Goal: Task Accomplishment & Management: Complete application form

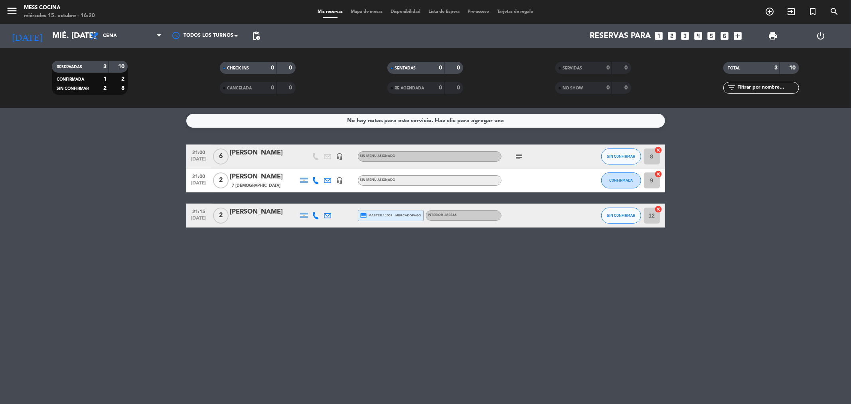
click at [521, 160] on icon "subject" at bounding box center [520, 157] width 10 height 10
click at [502, 260] on div "No hay notas para este servicio. Haz clic para agregar una 21:00 [DATE] 6 [PERS…" at bounding box center [425, 256] width 851 height 296
click at [61, 38] on input "mié. [DATE]" at bounding box center [98, 36] width 101 height 18
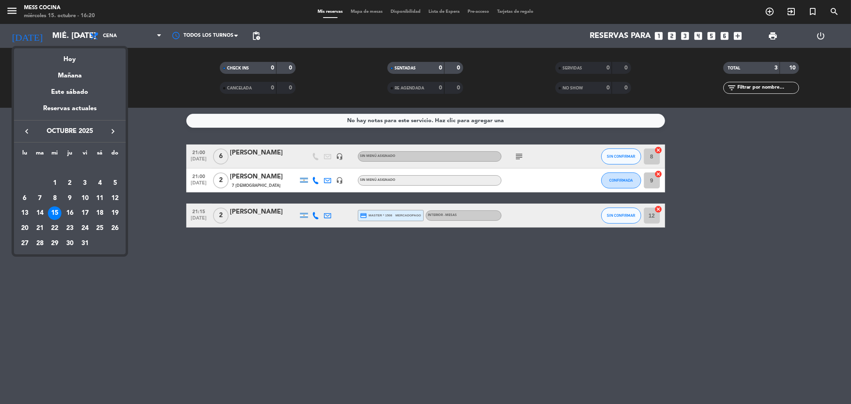
click at [160, 265] on div at bounding box center [425, 202] width 851 height 404
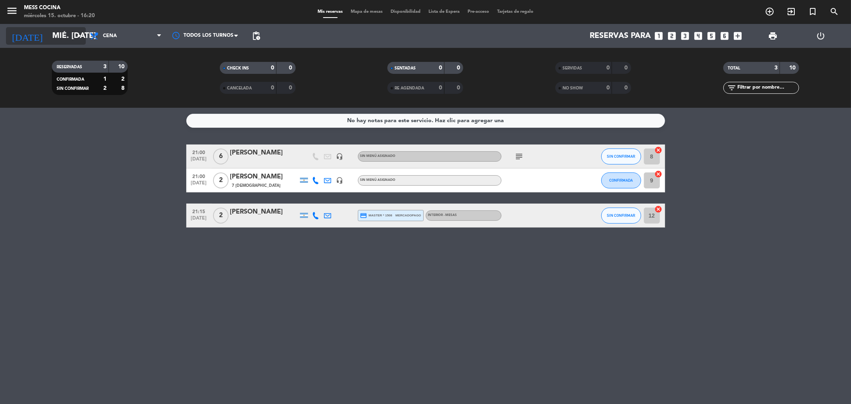
click at [67, 34] on input "mié. [DATE]" at bounding box center [98, 36] width 101 height 18
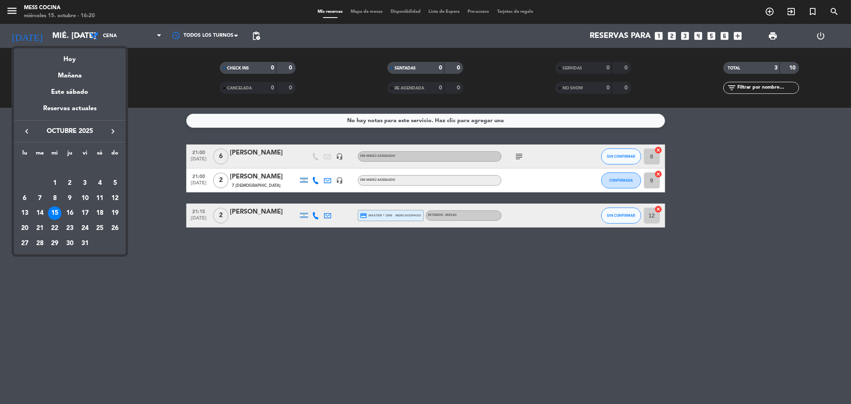
click at [67, 210] on div "16" at bounding box center [70, 213] width 14 height 14
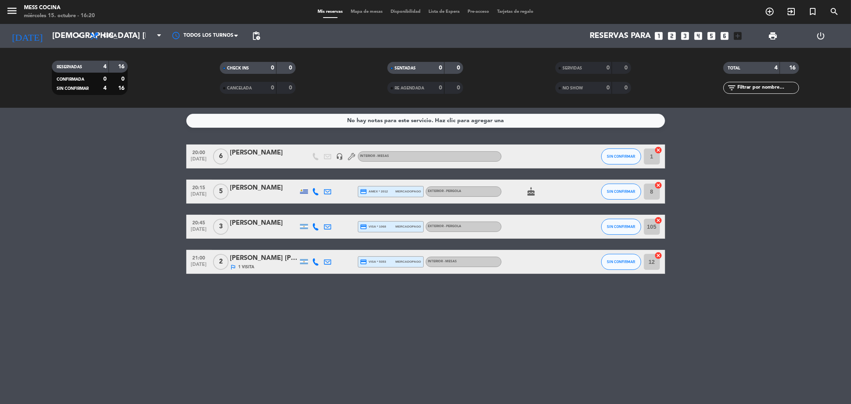
click at [536, 200] on div "cake" at bounding box center [538, 192] width 72 height 24
click at [535, 195] on icon "cake" at bounding box center [532, 192] width 10 height 10
click at [456, 311] on div "No hay notas para este servicio. Haz clic para agregar una 20:00 [DATE] 6 [PERS…" at bounding box center [425, 256] width 851 height 296
click at [69, 42] on input "[DEMOGRAPHIC_DATA] [DATE]" at bounding box center [98, 36] width 101 height 18
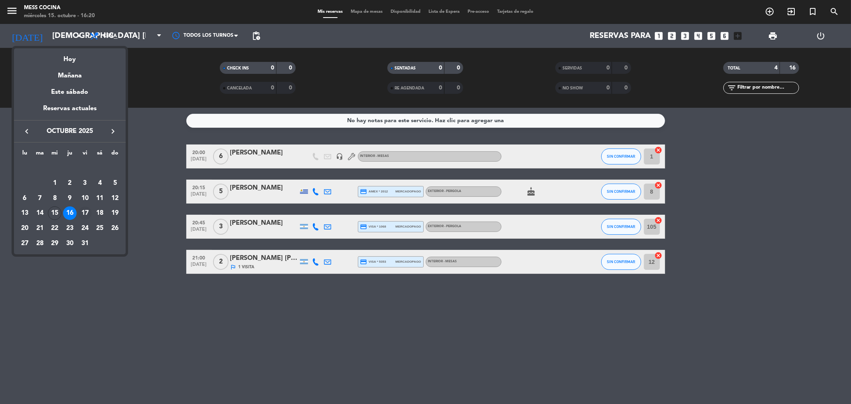
click at [83, 212] on div "17" at bounding box center [85, 213] width 14 height 14
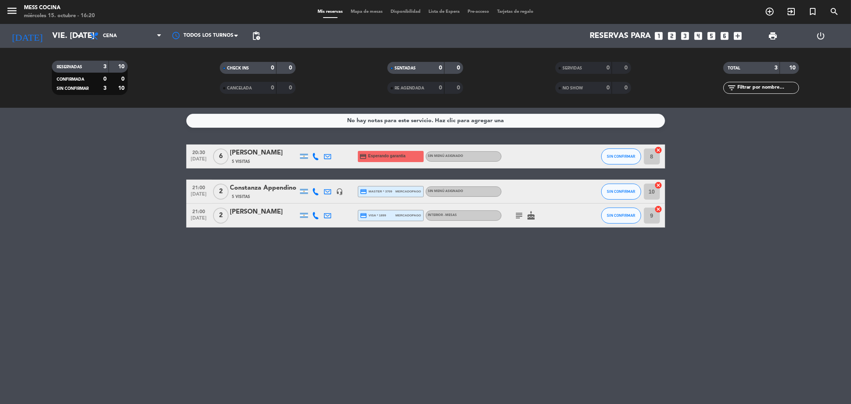
drag, startPoint x: 511, startPoint y: 209, endPoint x: 516, endPoint y: 214, distance: 6.8
click at [516, 214] on div "subject cake" at bounding box center [538, 216] width 72 height 24
click at [516, 214] on icon "subject" at bounding box center [520, 216] width 10 height 10
click at [519, 256] on div "No hay notas para este servicio. Haz clic para agregar una 20:30 [DATE] 6 [PERS…" at bounding box center [425, 256] width 851 height 296
click at [74, 46] on div "[DATE] vie. [DATE] arrow_drop_down" at bounding box center [46, 36] width 80 height 24
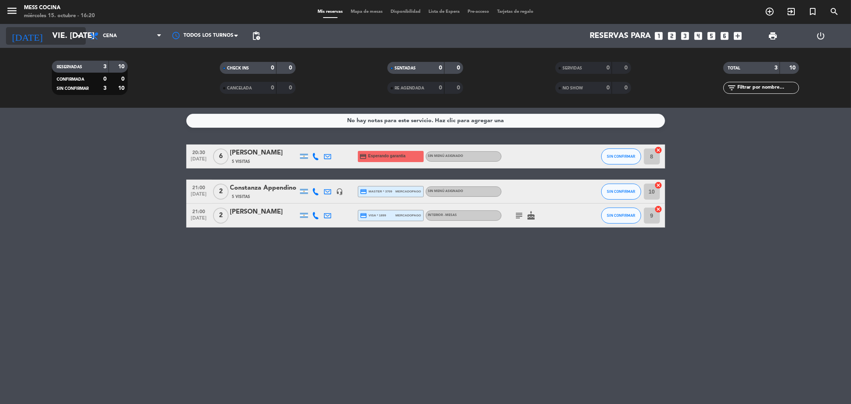
click at [70, 40] on input "vie. [DATE]" at bounding box center [98, 36] width 101 height 18
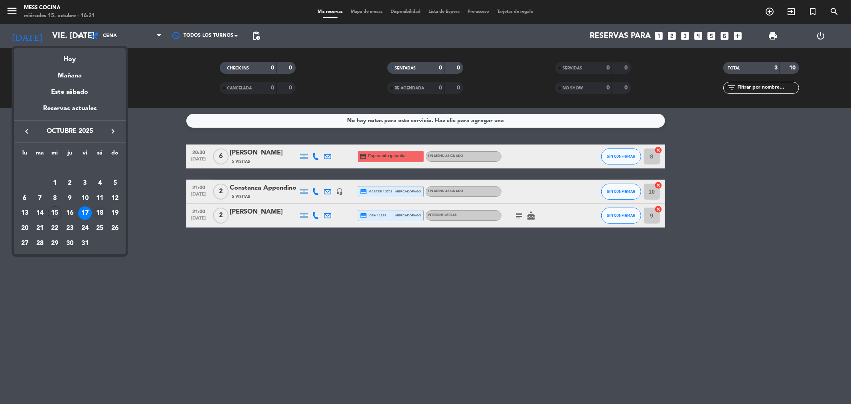
click at [105, 217] on div "18" at bounding box center [100, 213] width 14 height 14
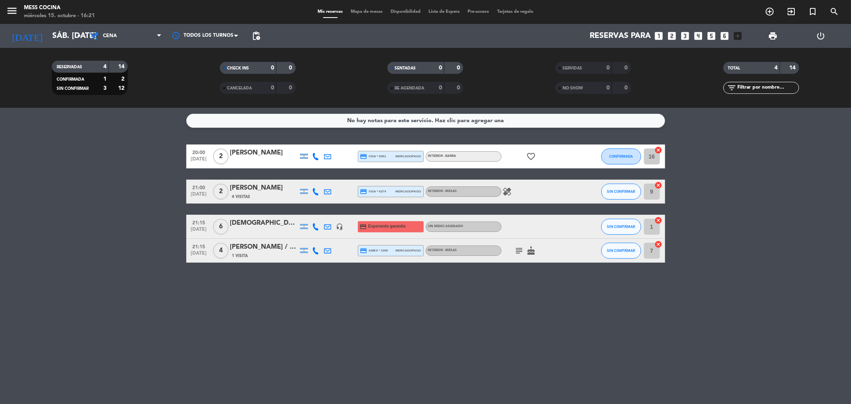
click at [521, 255] on div "subject cake" at bounding box center [538, 251] width 72 height 24
click at [519, 248] on icon "subject" at bounding box center [520, 251] width 10 height 10
click at [110, 232] on bookings-row "20:00 [DATE] 2 [PERSON_NAME] credit_card visa * 0951 mercadopago INTERIOR - BAR…" at bounding box center [425, 204] width 851 height 118
click at [504, 189] on icon "healing" at bounding box center [508, 192] width 10 height 10
click at [270, 248] on div "[PERSON_NAME] / [PERSON_NAME]" at bounding box center [264, 247] width 68 height 10
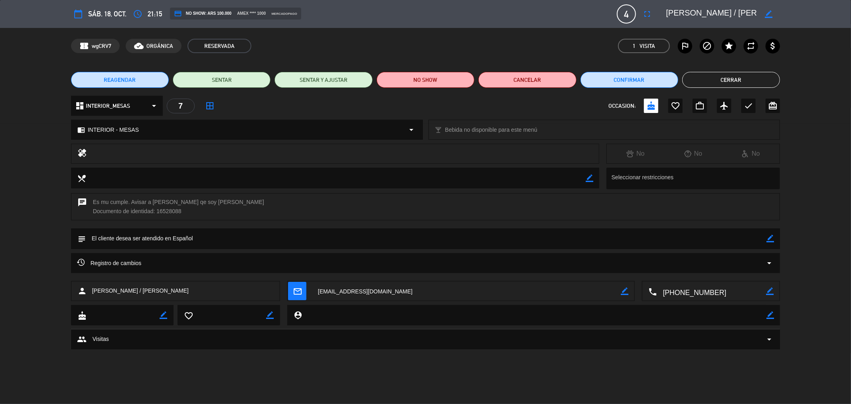
click at [732, 76] on button "Cerrar" at bounding box center [732, 80] width 98 height 16
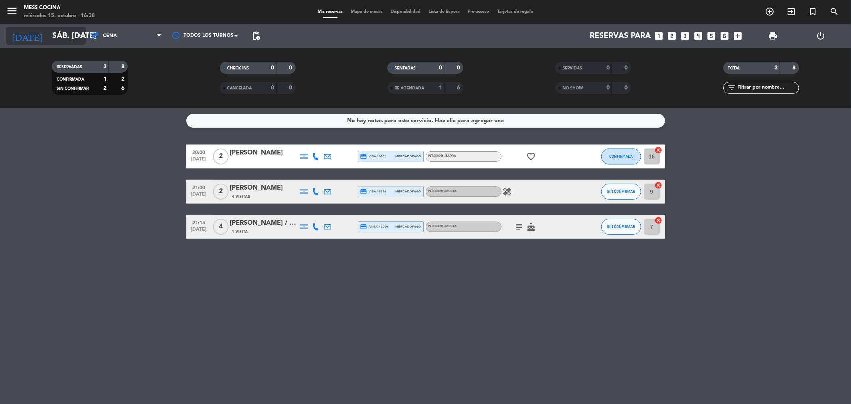
click at [59, 31] on input "sáb. [DATE]" at bounding box center [98, 36] width 101 height 18
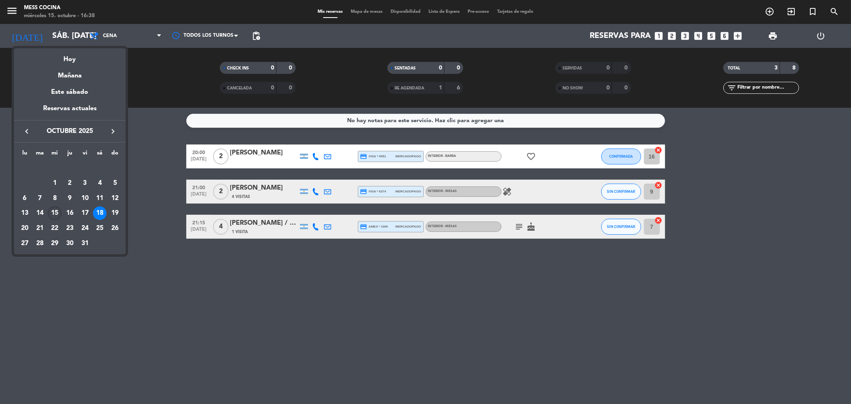
click at [51, 210] on div "15" at bounding box center [55, 213] width 14 height 14
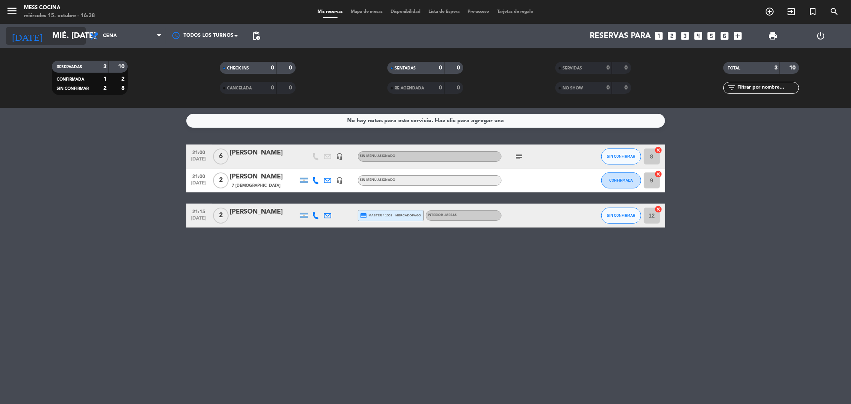
click at [76, 37] on icon "arrow_drop_down" at bounding box center [79, 36] width 10 height 10
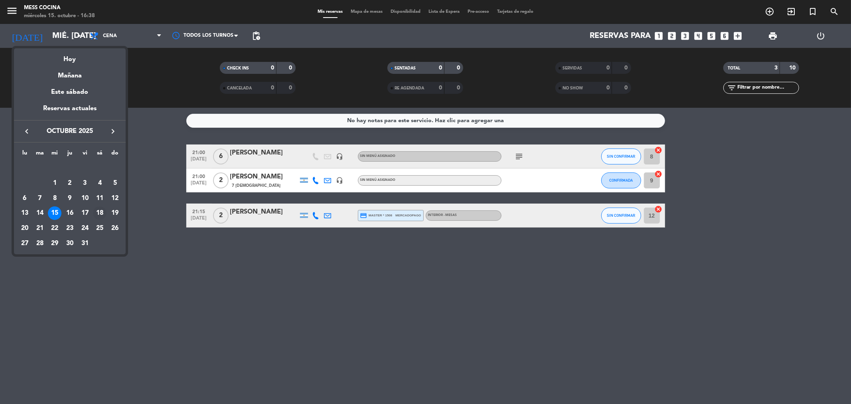
click at [96, 214] on div "18" at bounding box center [100, 213] width 14 height 14
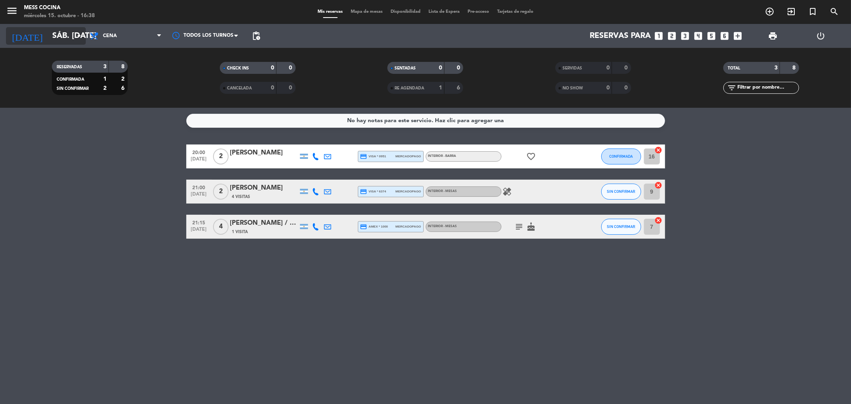
click at [73, 38] on input "sáb. [DATE]" at bounding box center [98, 36] width 101 height 18
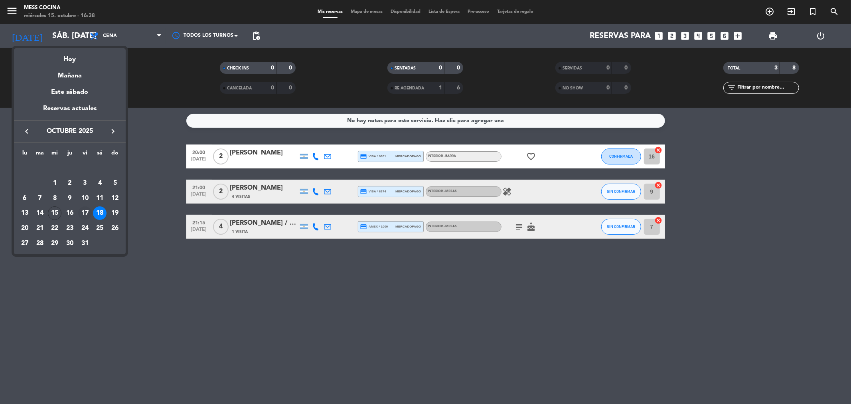
click at [87, 210] on div "17" at bounding box center [85, 213] width 14 height 14
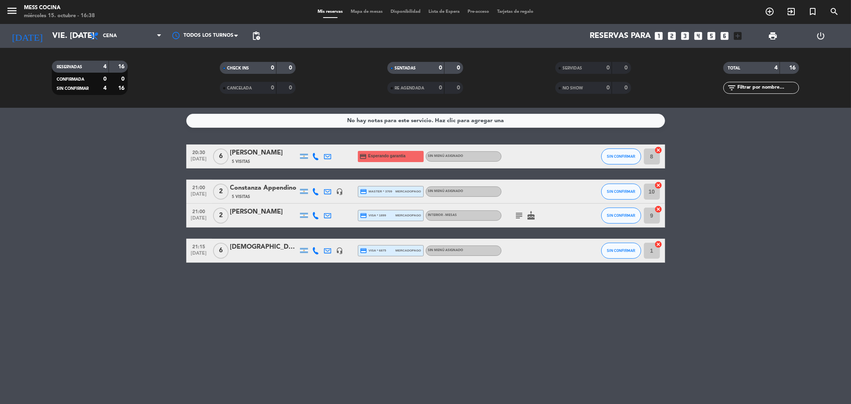
click at [66, 46] on div "[DATE] vie. [DATE] arrow_drop_down" at bounding box center [46, 36] width 80 height 24
click at [63, 38] on input "vie. [DATE]" at bounding box center [98, 36] width 101 height 18
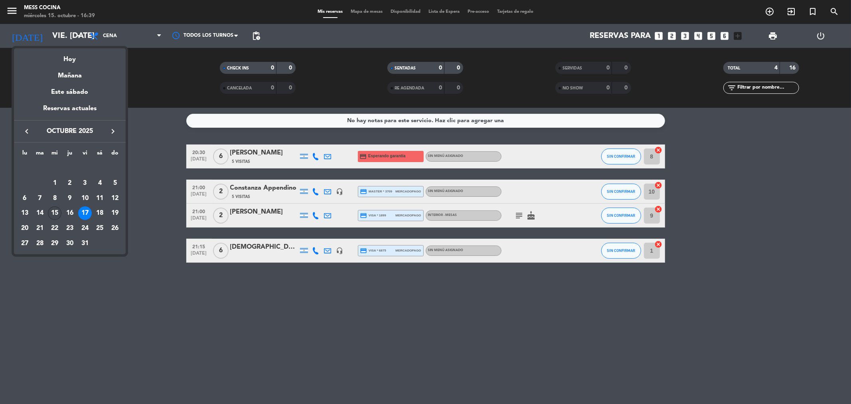
click at [57, 209] on div "15" at bounding box center [55, 213] width 14 height 14
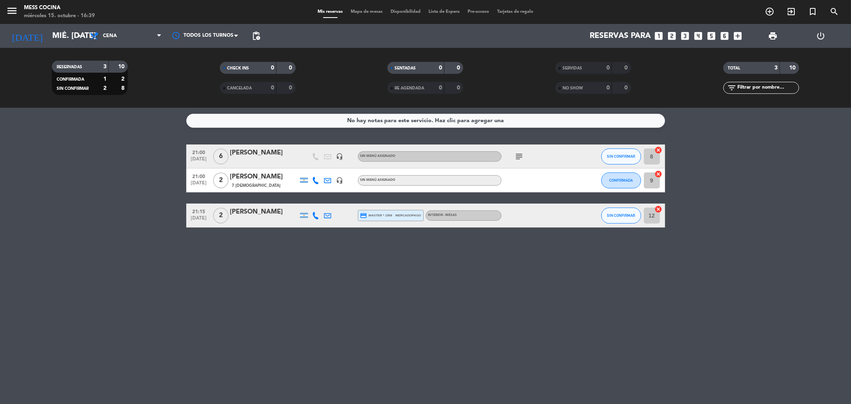
click at [317, 215] on icon at bounding box center [316, 215] width 7 height 7
click at [334, 203] on span at bounding box center [336, 202] width 6 height 6
click at [342, 323] on div "No hay notas para este servicio. Haz clic para agregar una 21:00 [DATE] 6 [PERS…" at bounding box center [425, 256] width 851 height 296
click at [289, 293] on div "No hay notas para este servicio. Haz clic para agregar una 21:00 [DATE] 6 [PERS…" at bounding box center [425, 256] width 851 height 296
click at [734, 280] on div "No hay notas para este servicio. Haz clic para agregar una 21:00 [DATE] 6 [PERS…" at bounding box center [425, 256] width 851 height 296
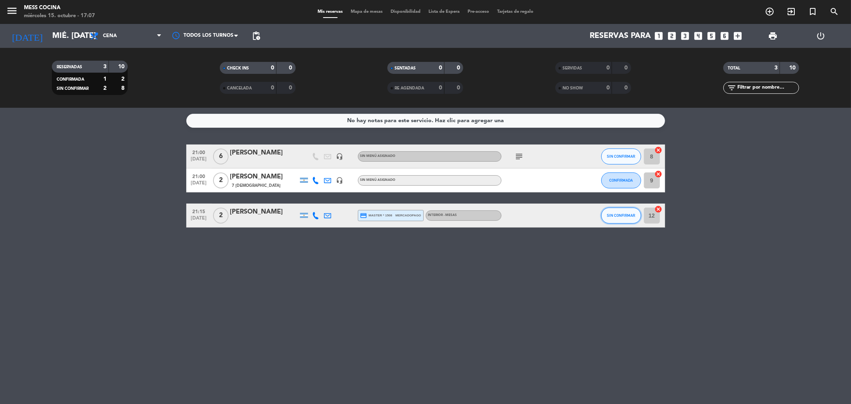
click at [613, 216] on span "SIN CONFIRMAR" at bounding box center [621, 215] width 28 height 4
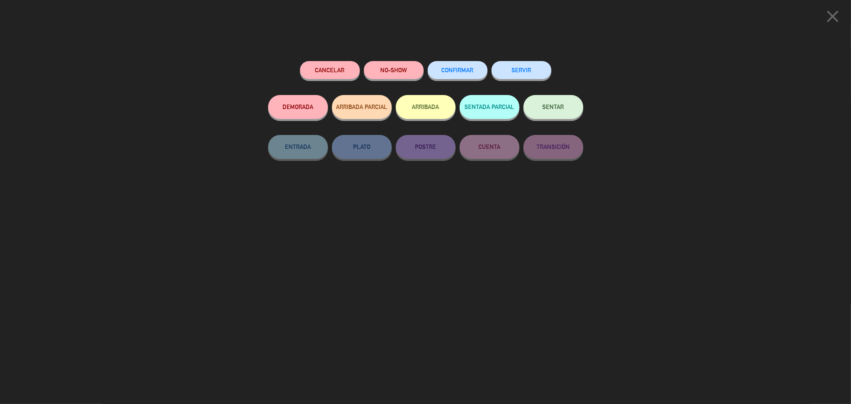
click at [465, 68] on span "CONFIRMAR" at bounding box center [458, 70] width 32 height 7
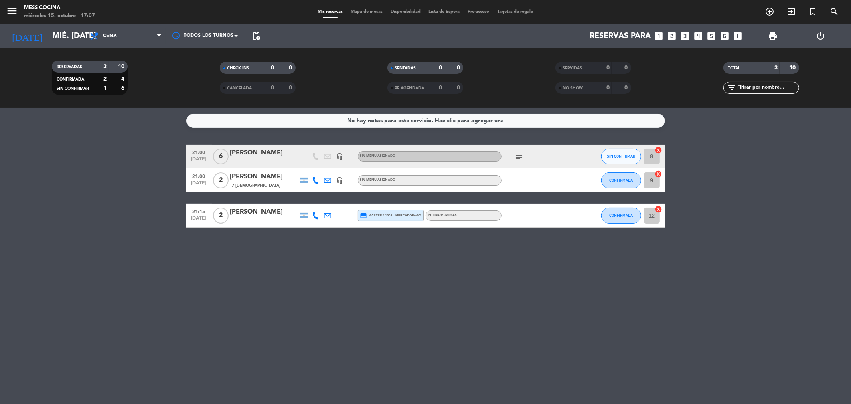
click at [215, 331] on div "No hay notas para este servicio. Haz clic para agregar una 21:00 [DATE] 6 [PERS…" at bounding box center [425, 256] width 851 height 296
click at [236, 300] on div "No hay notas para este servicio. Haz clic para agregar una 21:00 [DATE] 6 [PERS…" at bounding box center [425, 256] width 851 height 296
click at [54, 33] on input "mié. [DATE]" at bounding box center [98, 36] width 101 height 18
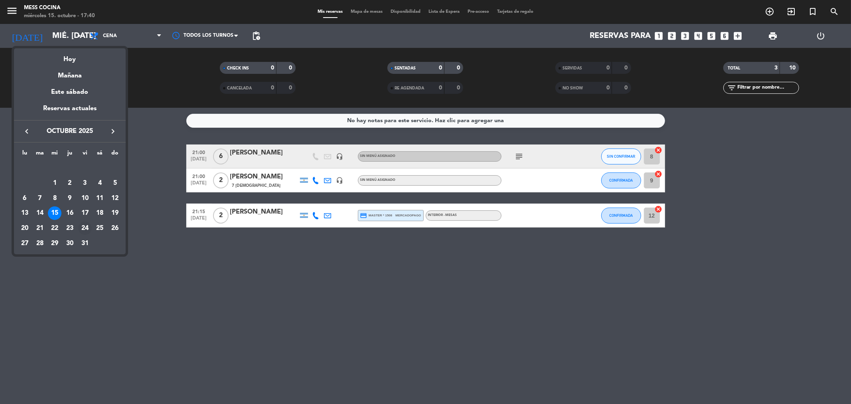
click at [87, 227] on div "24" at bounding box center [85, 229] width 14 height 14
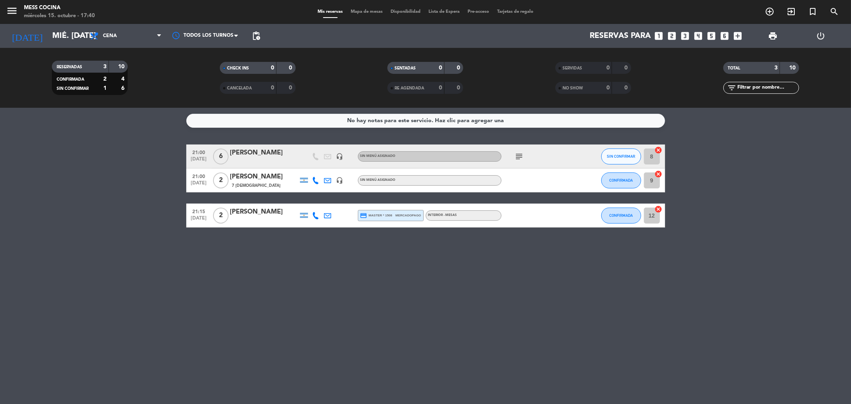
type input "vie. [DATE]"
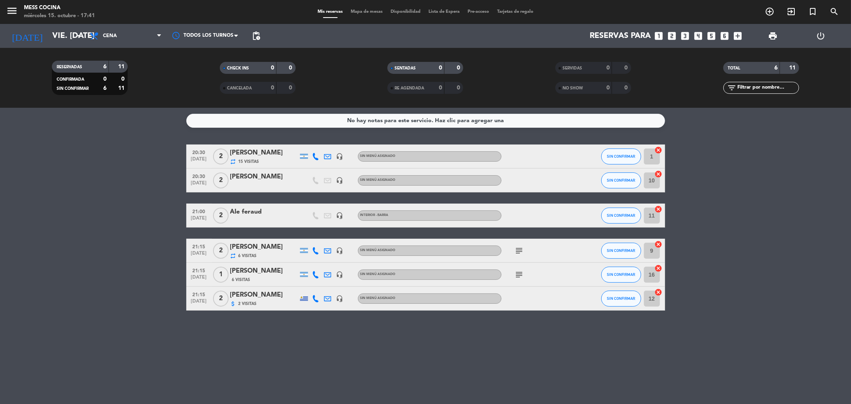
click at [673, 35] on icon "looks_two" at bounding box center [672, 36] width 10 height 10
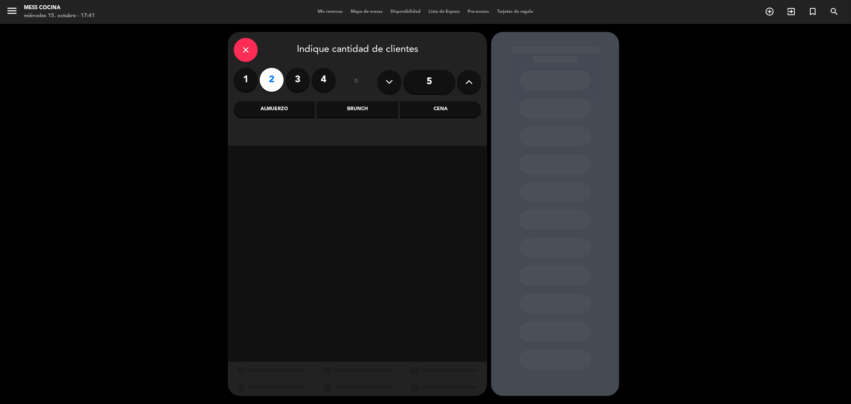
click at [442, 110] on div "Cena" at bounding box center [440, 109] width 81 height 16
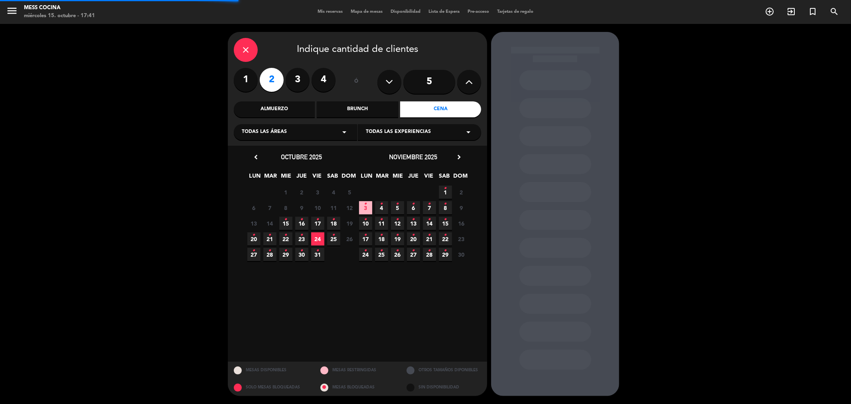
click at [430, 132] on div "Todas las experiencias arrow_drop_down" at bounding box center [419, 132] width 123 height 16
click at [316, 240] on span "24" at bounding box center [317, 238] width 13 height 13
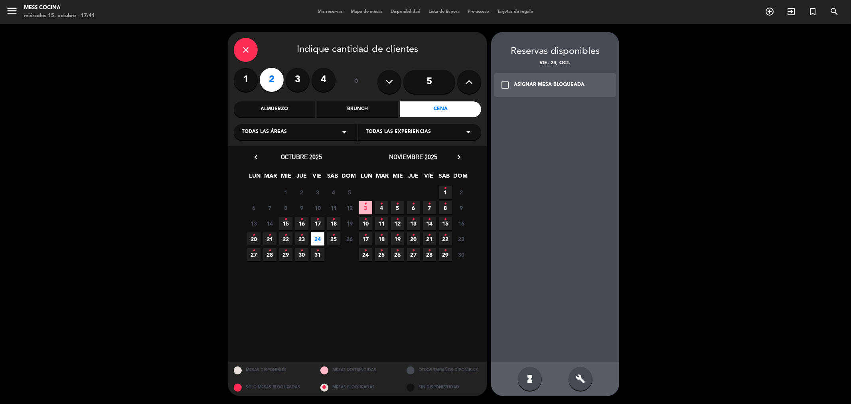
click at [539, 85] on div "ASIGNAR MESA BLOQUEADA" at bounding box center [549, 85] width 71 height 8
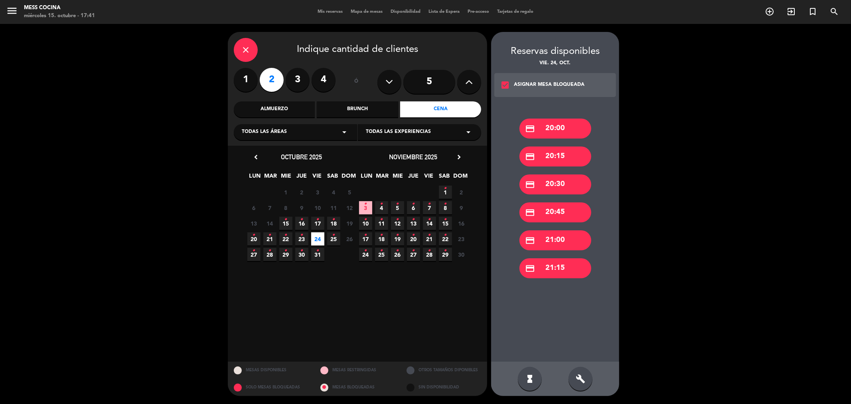
click at [556, 178] on div "credit_card 20:30" at bounding box center [556, 184] width 72 height 20
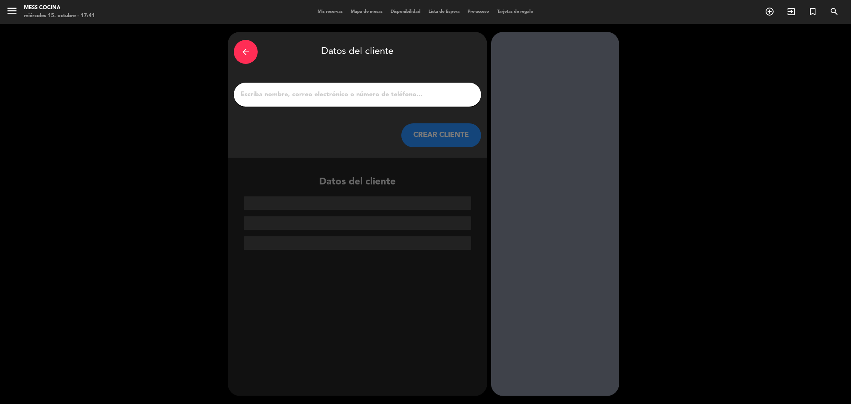
click at [360, 103] on div at bounding box center [357, 95] width 247 height 24
click at [363, 97] on input "1" at bounding box center [358, 94] width 236 height 11
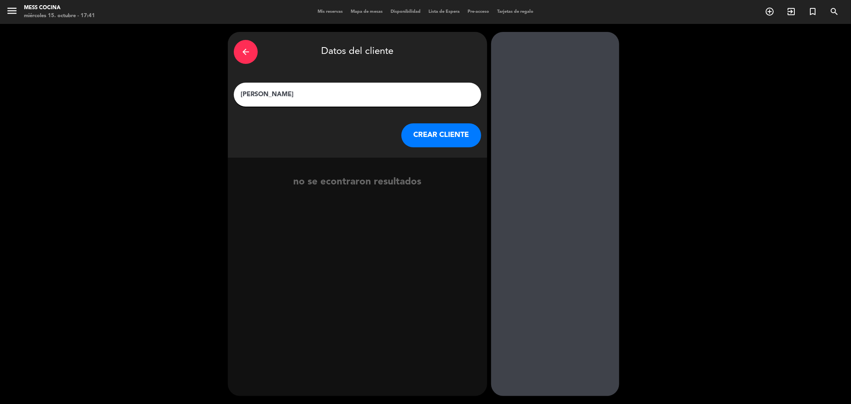
type input "[PERSON_NAME]"
click at [449, 134] on button "CREAR CLIENTE" at bounding box center [442, 135] width 80 height 24
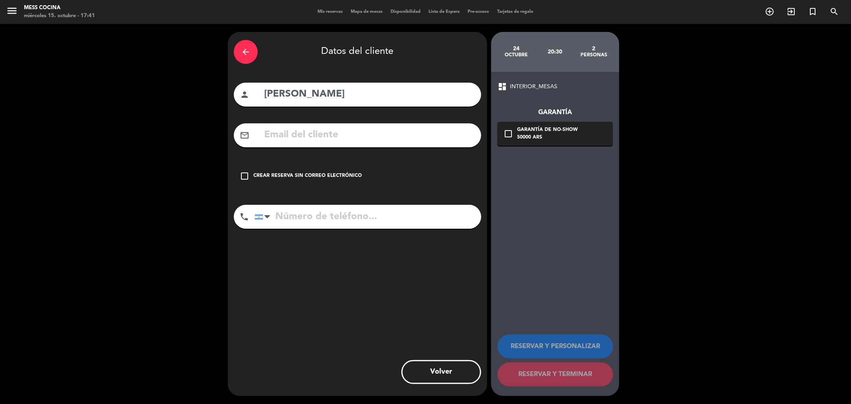
click at [241, 180] on icon "check_box_outline_blank" at bounding box center [245, 176] width 10 height 10
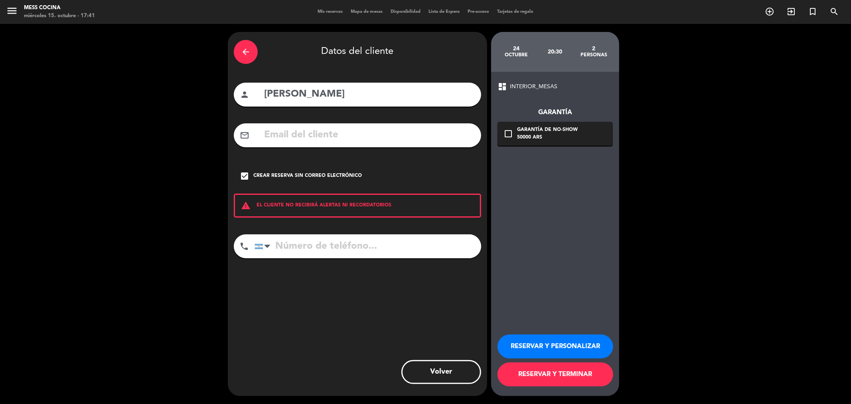
click at [584, 377] on button "RESERVAR Y TERMINAR" at bounding box center [556, 374] width 116 height 24
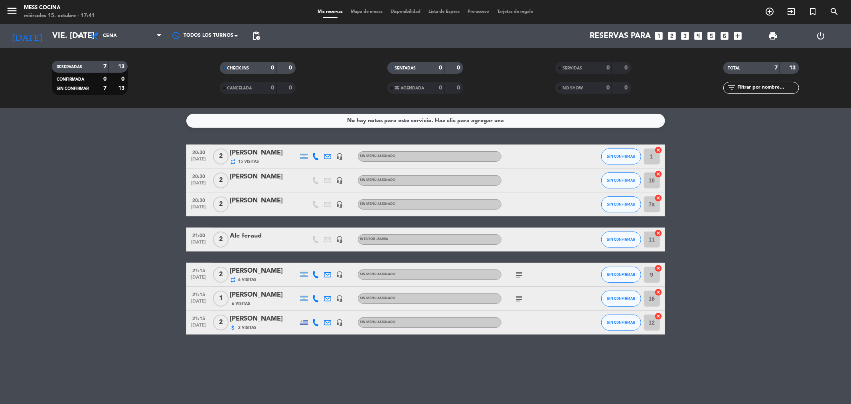
click at [367, 14] on div "Mis reservas Mapa de mesas Disponibilidad Lista de Espera Pre-acceso Tarjetas d…" at bounding box center [426, 11] width 224 height 7
click at [370, 10] on span "Mapa de mesas" at bounding box center [367, 12] width 40 height 4
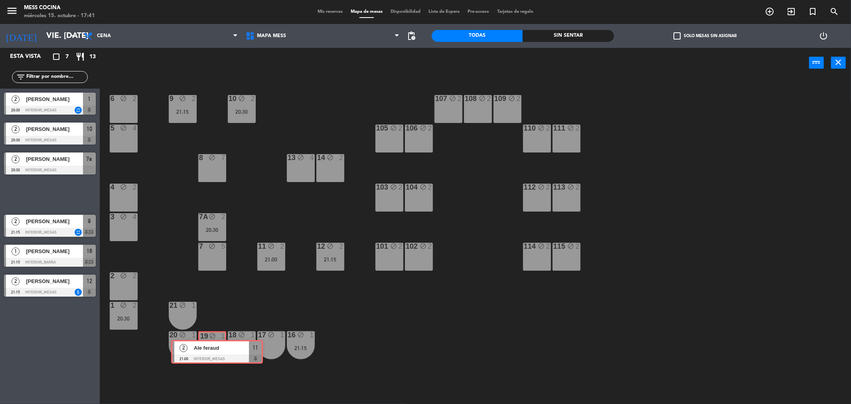
drag, startPoint x: 57, startPoint y: 192, endPoint x: 224, endPoint y: 350, distance: 229.9
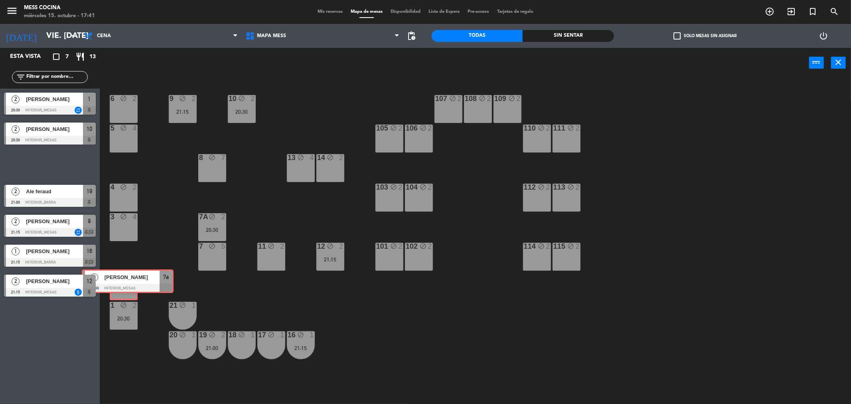
drag, startPoint x: 41, startPoint y: 164, endPoint x: 119, endPoint y: 281, distance: 140.7
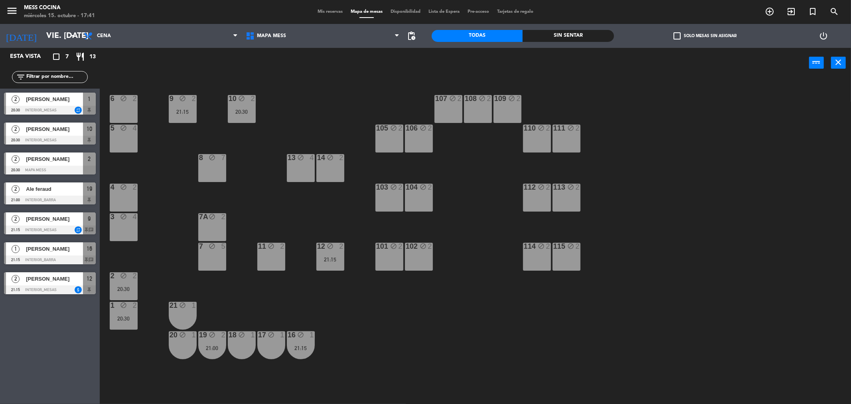
click at [127, 313] on div "1 block 2 20:30" at bounding box center [124, 316] width 28 height 28
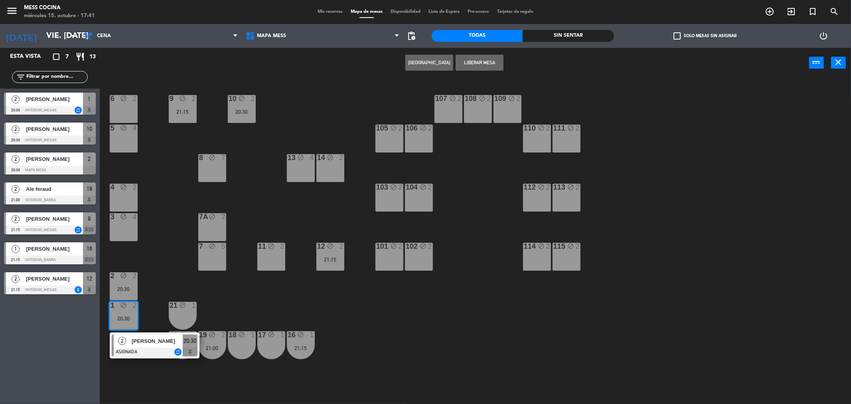
click at [127, 313] on div "1 block 2 20:30" at bounding box center [124, 316] width 28 height 28
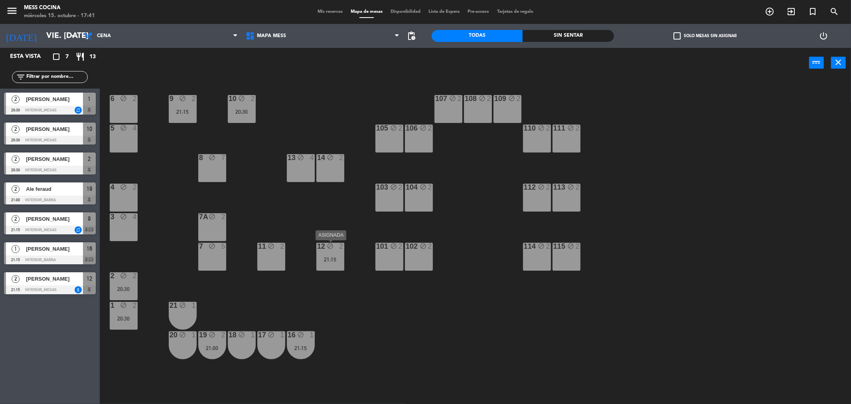
click at [329, 251] on div "12 block 2 21:15" at bounding box center [331, 257] width 28 height 28
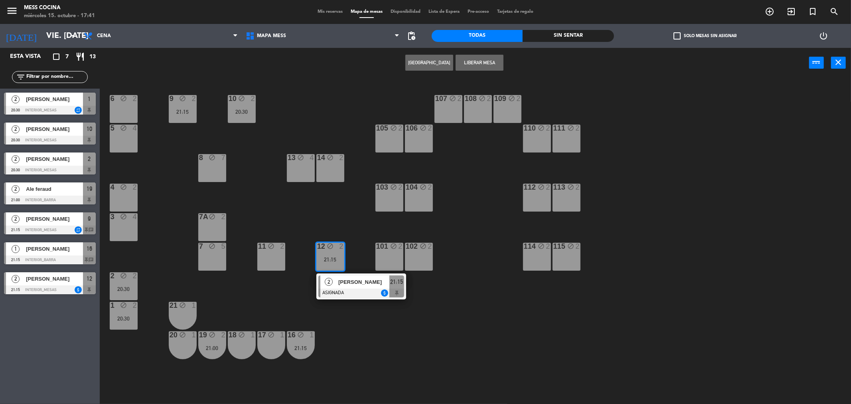
click at [329, 251] on div "12 block 2 21:15" at bounding box center [331, 257] width 28 height 28
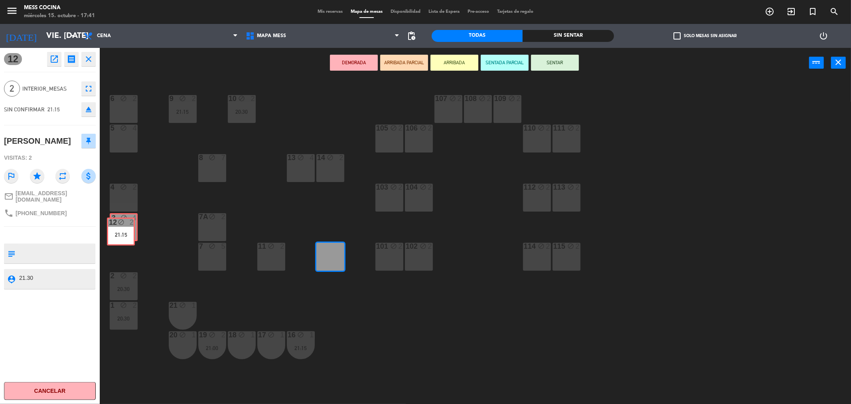
drag, startPoint x: 332, startPoint y: 254, endPoint x: 121, endPoint y: 219, distance: 213.3
click at [121, 219] on div "6 block 2 9 block 2 21:15 10 block 2 20:30 107 block 2 108 block 2 109 block 2 …" at bounding box center [479, 244] width 743 height 326
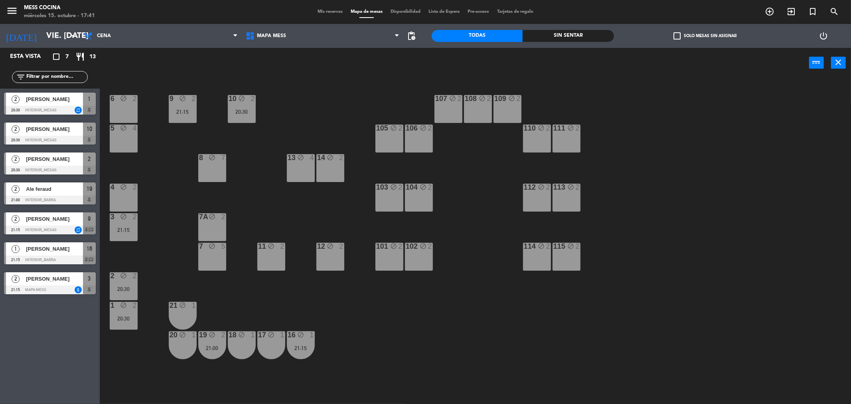
click at [180, 109] on div "21:15" at bounding box center [183, 112] width 28 height 6
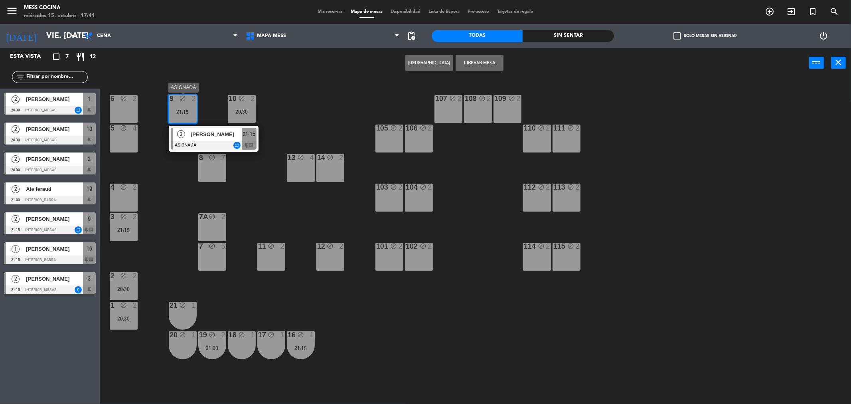
click at [180, 109] on div "21:15" at bounding box center [183, 112] width 28 height 6
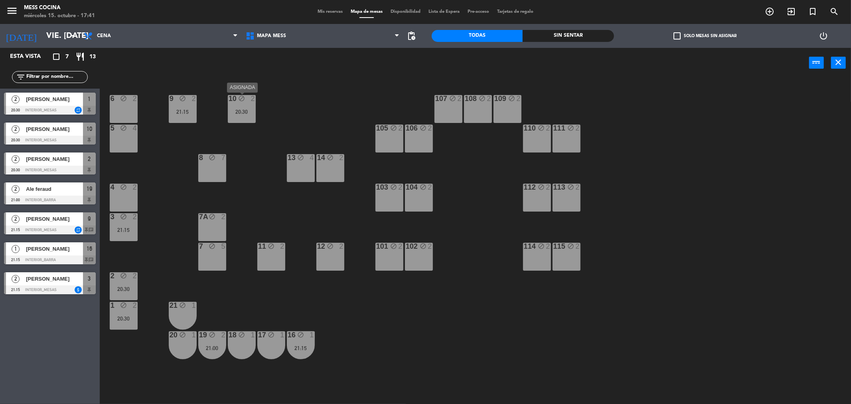
click at [232, 114] on div "20:30" at bounding box center [242, 112] width 28 height 6
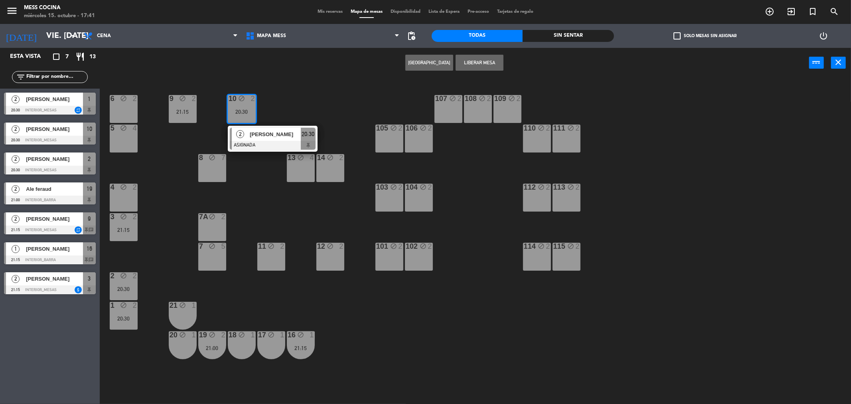
click at [232, 114] on div "20:30" at bounding box center [242, 112] width 28 height 6
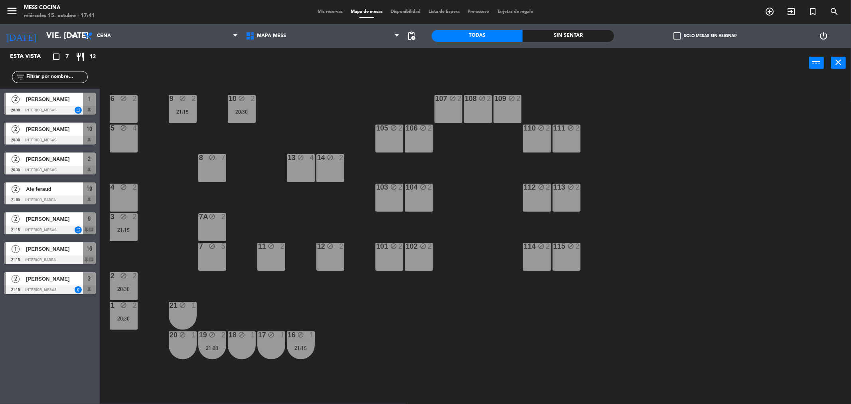
click at [329, 17] on div "menu Mess Cocina miércoles 15. octubre - 17:41 Mis reservas Mapa de mesas Dispo…" at bounding box center [425, 12] width 851 height 24
click at [42, 36] on input "vie. [DATE]" at bounding box center [92, 36] width 101 height 18
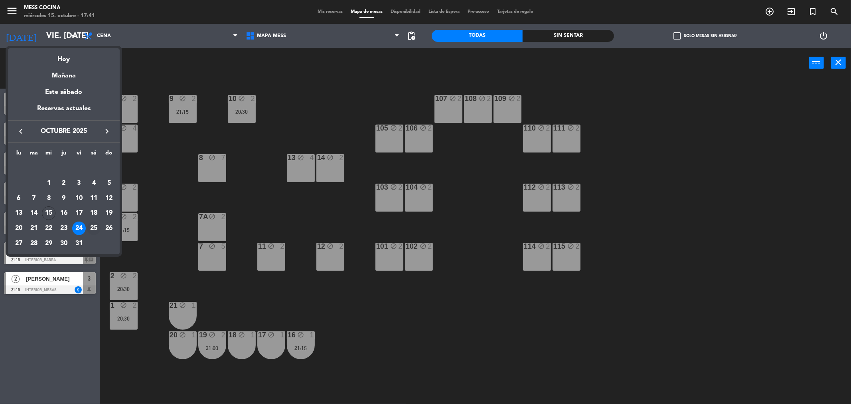
click at [90, 232] on div "25" at bounding box center [94, 229] width 14 height 14
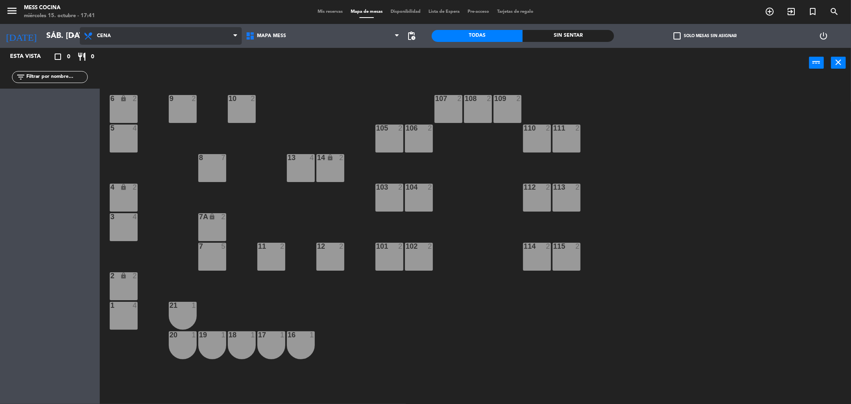
click at [178, 37] on span "Cena" at bounding box center [161, 36] width 162 height 18
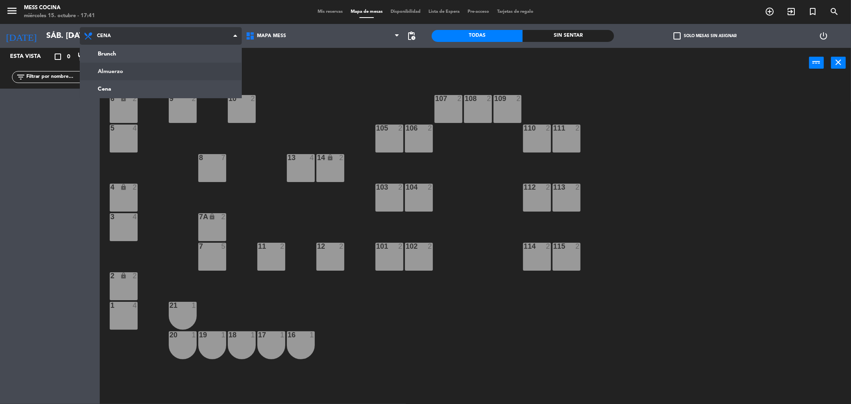
click at [148, 73] on ng-component "menu Mess Cocina miércoles 15. octubre - 17:41 Mis reservas Mapa de mesas Dispo…" at bounding box center [425, 203] width 851 height 407
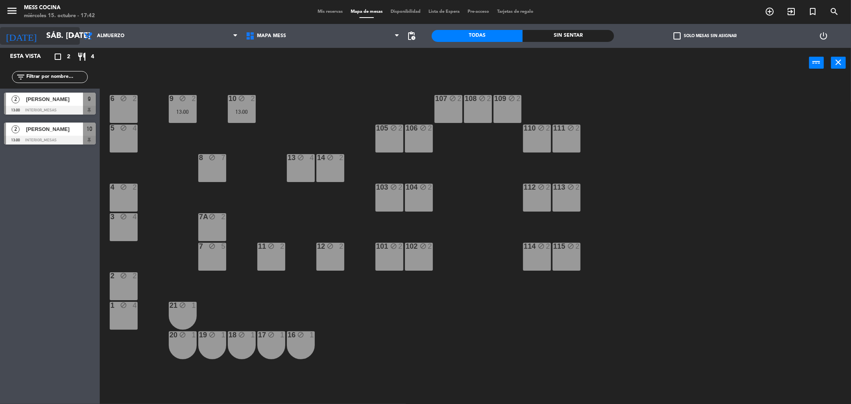
click at [49, 35] on input "sáb. [DATE]" at bounding box center [92, 36] width 101 height 18
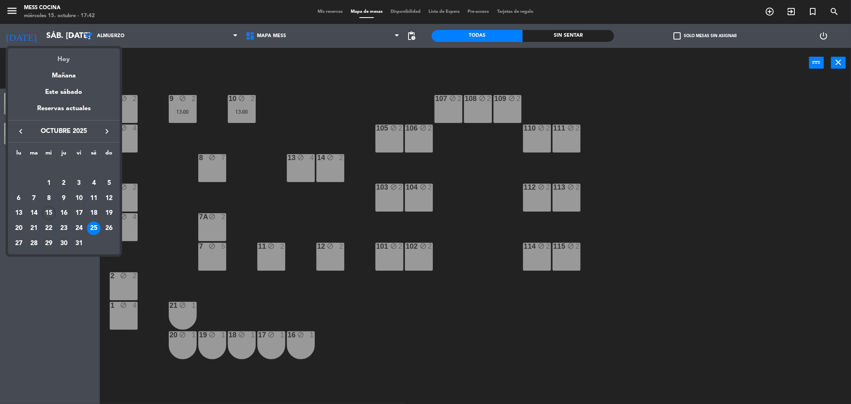
click at [70, 61] on div "Hoy" at bounding box center [64, 56] width 112 height 16
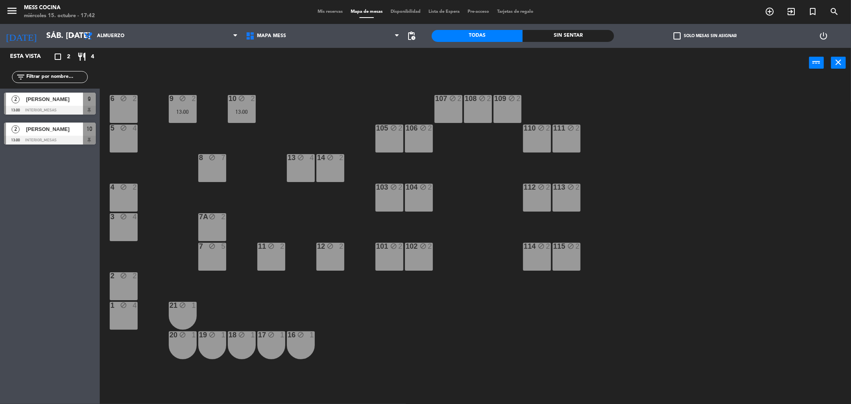
type input "mié. [DATE]"
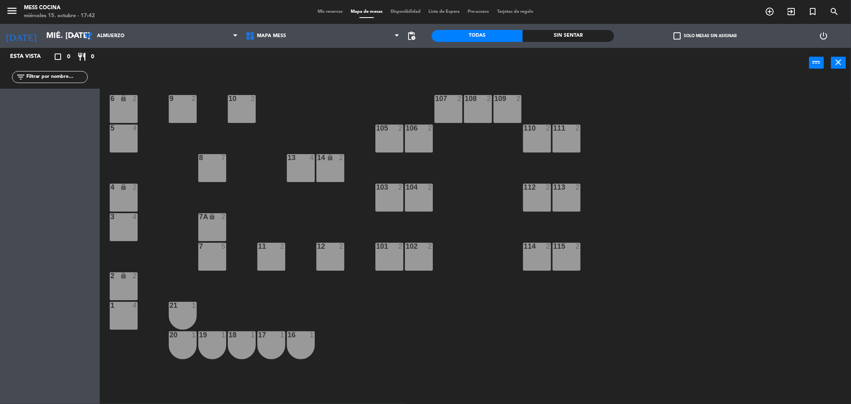
click at [143, 46] on div "Brunch Almuerzo Cena Almuerzo Brunch Almuerzo Cena" at bounding box center [161, 36] width 162 height 24
click at [148, 39] on span "Almuerzo" at bounding box center [161, 36] width 162 height 18
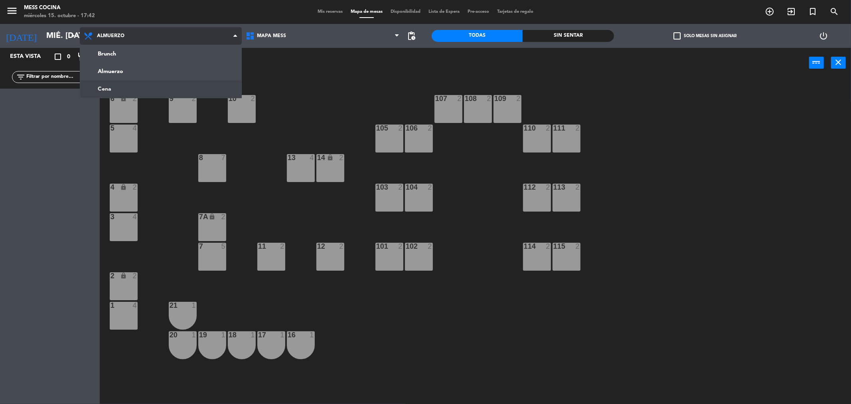
click at [137, 86] on ng-component "menu Mess Cocina miércoles 15. octubre - 17:42 Mis reservas Mapa de mesas Dispo…" at bounding box center [425, 203] width 851 height 407
